Goal: Communication & Community: Answer question/provide support

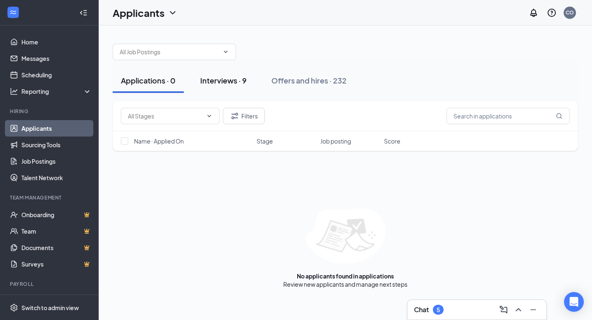
click at [241, 88] on button "Interviews · 9" at bounding box center [223, 80] width 63 height 25
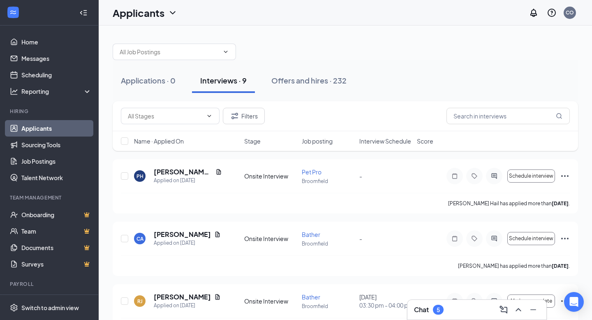
click at [390, 142] on span "Interview Schedule" at bounding box center [385, 141] width 52 height 8
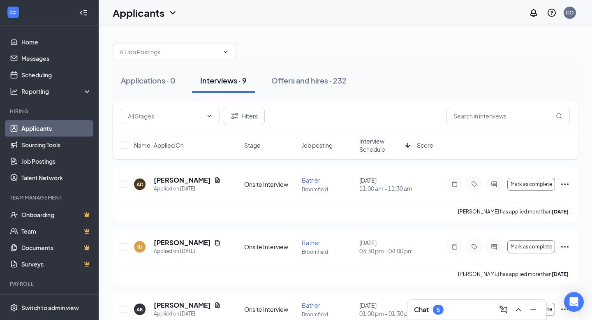
click at [377, 139] on span "Interview Schedule" at bounding box center [380, 145] width 43 height 16
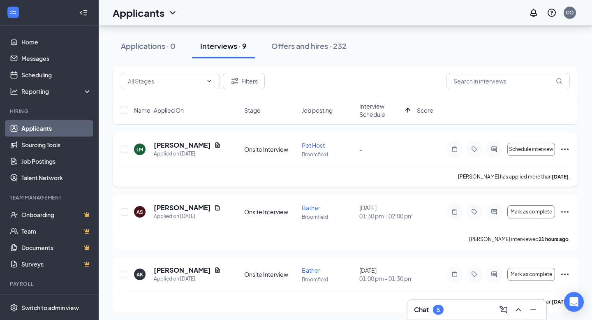
scroll to position [35, 0]
click at [427, 306] on h3 "Chat" at bounding box center [421, 309] width 15 height 9
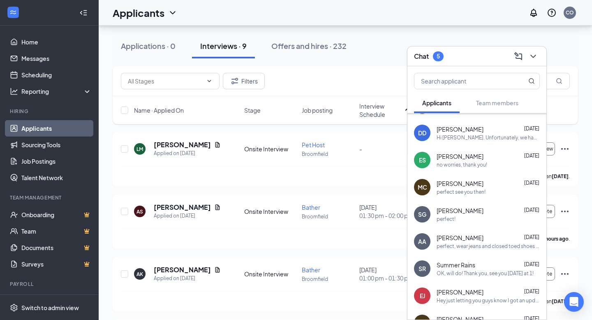
scroll to position [22, 0]
click at [478, 215] on div "perfect!" at bounding box center [488, 218] width 103 height 7
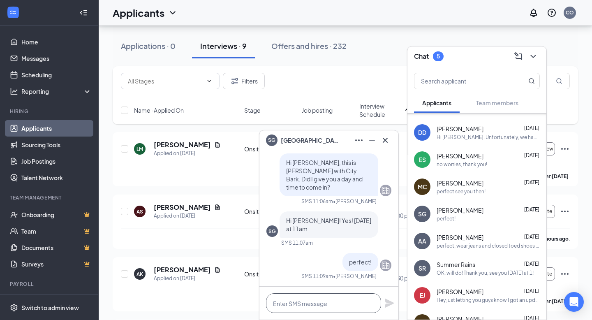
click at [333, 298] on textarea at bounding box center [323, 303] width 115 height 20
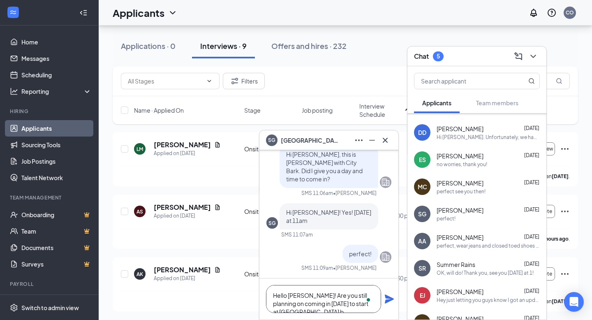
scroll to position [0, 0]
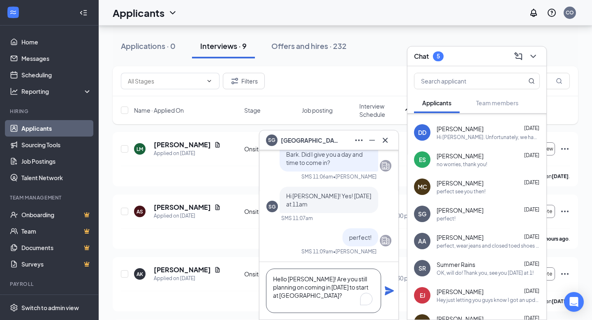
type textarea "Hello [PERSON_NAME]! Are you still planning on coming in [DATE] to start at [GE…"
click at [385, 290] on icon "Plane" at bounding box center [389, 291] width 10 height 10
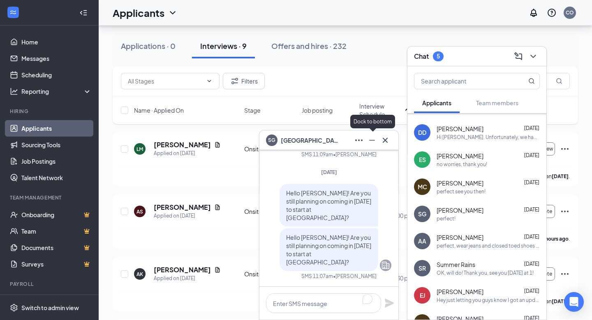
click at [373, 139] on icon "Minimize" at bounding box center [372, 140] width 10 height 10
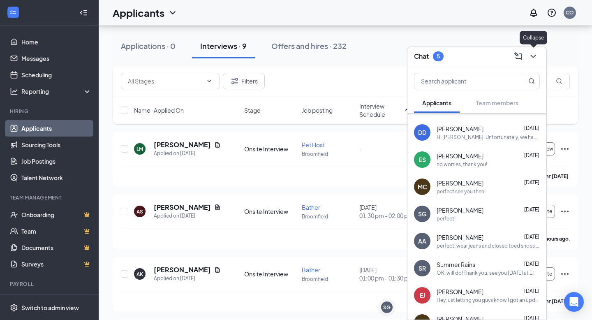
click at [534, 54] on icon "ChevronDown" at bounding box center [533, 56] width 10 height 10
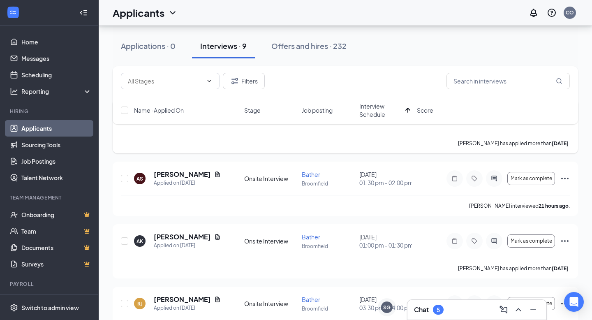
scroll to position [73, 0]
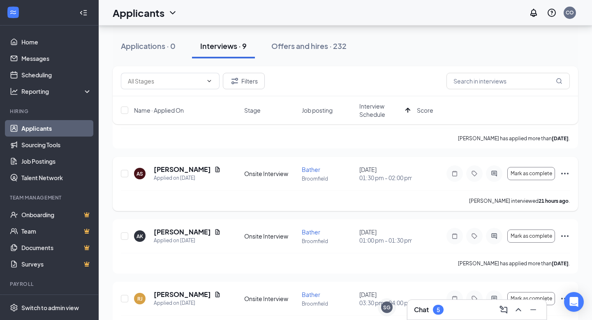
click at [566, 178] on icon "Ellipses" at bounding box center [565, 174] width 10 height 10
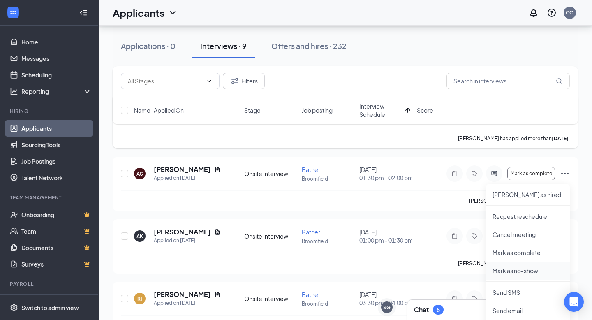
click at [519, 271] on p "Mark as no-show" at bounding box center [527, 270] width 71 height 8
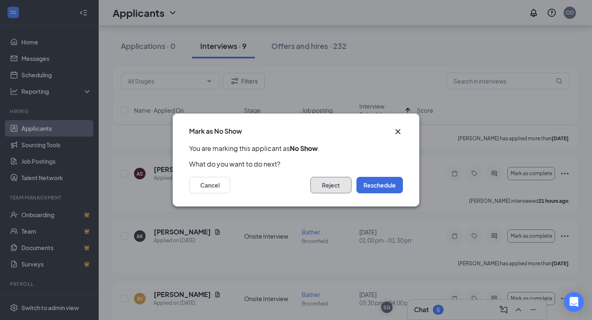
click at [341, 183] on button "Reject" at bounding box center [330, 185] width 41 height 16
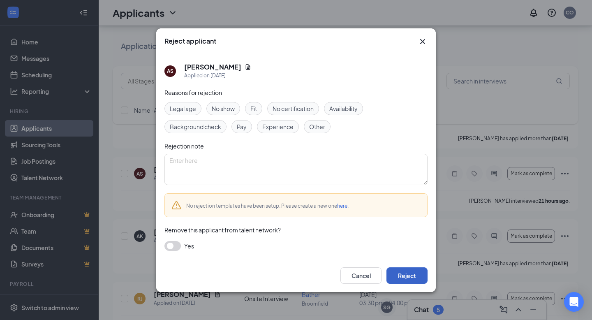
click at [405, 275] on button "Reject" at bounding box center [406, 275] width 41 height 16
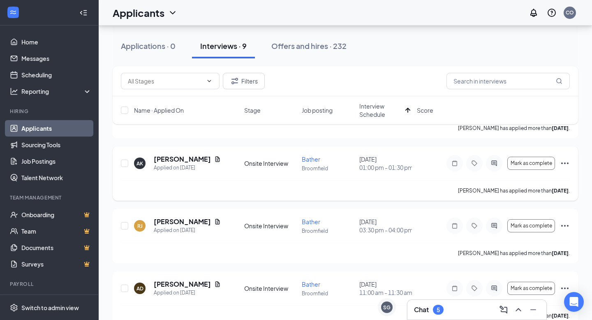
scroll to position [84, 0]
click at [495, 164] on icon "ActiveChat" at bounding box center [494, 162] width 10 height 7
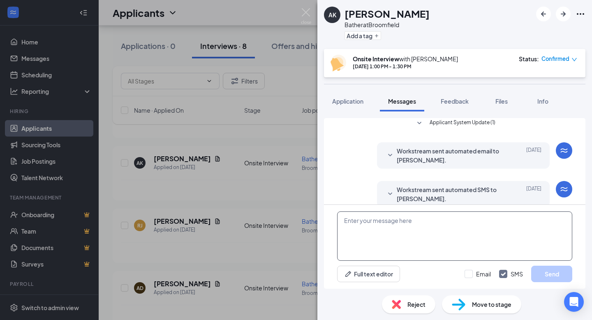
scroll to position [213, 0]
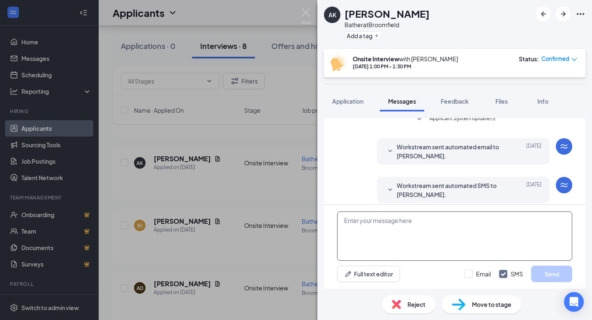
click at [396, 253] on textarea at bounding box center [454, 235] width 235 height 49
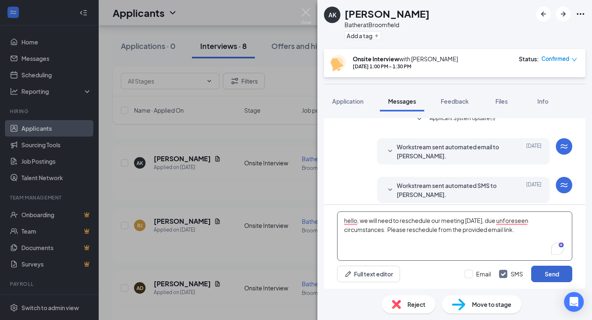
type textarea "hello, we will need to reschedule our meeting [DATE], due unforeseen circumstan…"
click at [543, 273] on button "Send" at bounding box center [551, 274] width 41 height 16
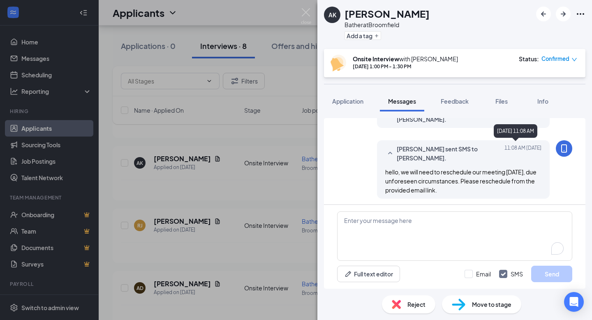
scroll to position [367, 0]
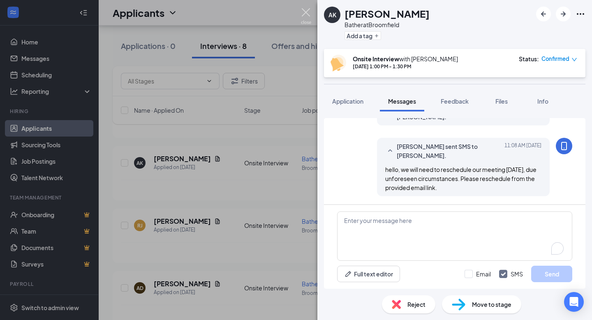
click at [308, 9] on img at bounding box center [306, 16] width 10 height 16
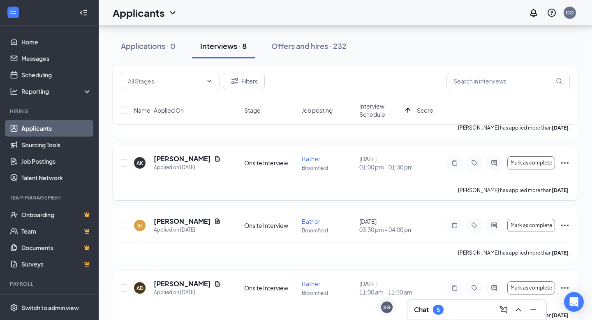
click at [563, 164] on icon "Ellipses" at bounding box center [565, 163] width 10 height 10
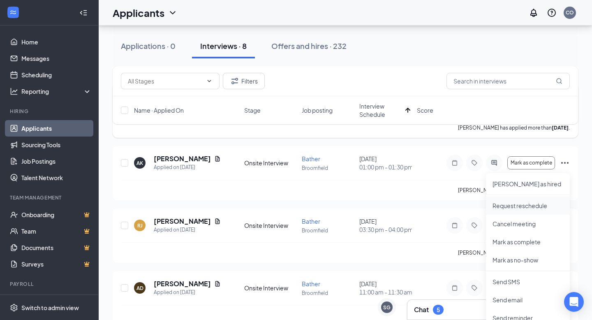
click at [517, 202] on p "Request reschedule" at bounding box center [527, 205] width 71 height 8
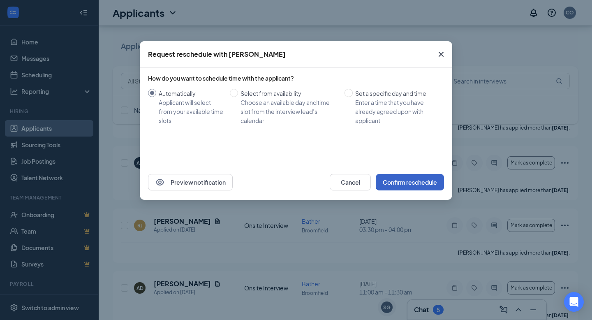
click at [409, 181] on button "Confirm reschedule" at bounding box center [410, 182] width 68 height 16
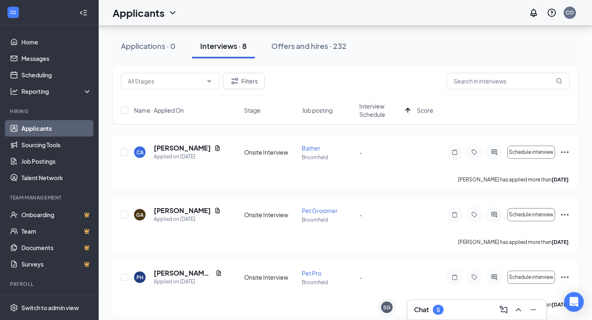
scroll to position [364, 0]
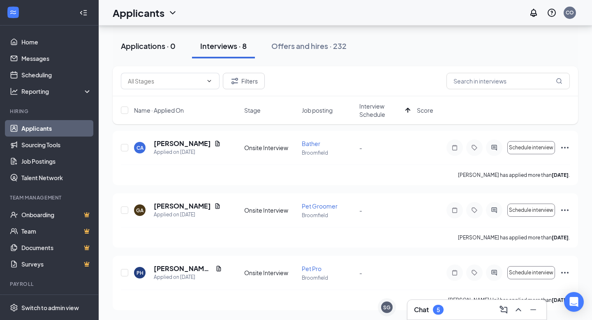
click at [168, 46] on div "Applications · 0" at bounding box center [148, 46] width 55 height 10
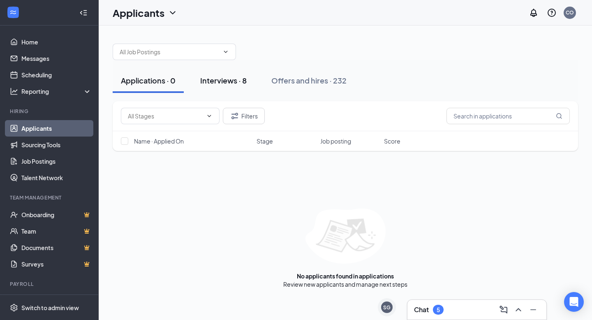
click at [236, 80] on div "Interviews · 8" at bounding box center [223, 80] width 46 height 10
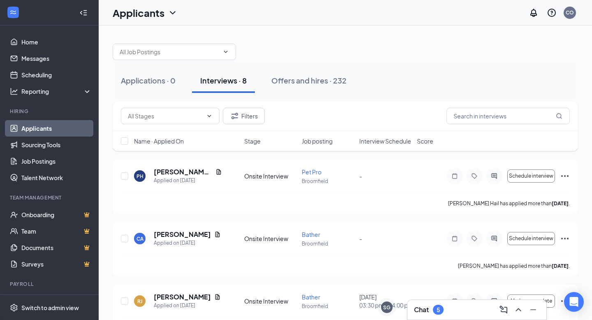
click at [387, 141] on span "Interview Schedule" at bounding box center [385, 141] width 52 height 8
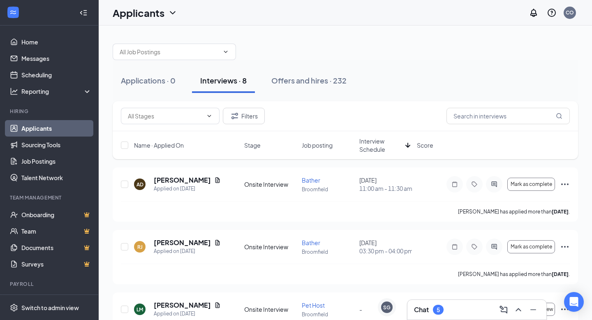
click at [387, 141] on span "Interview Schedule" at bounding box center [380, 145] width 43 height 16
click at [433, 312] on div "Chat 5" at bounding box center [429, 310] width 30 height 10
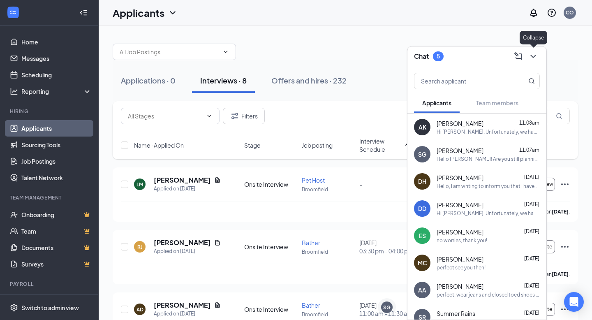
click at [536, 60] on icon "ChevronDown" at bounding box center [533, 56] width 10 height 10
